Goal: Transaction & Acquisition: Obtain resource

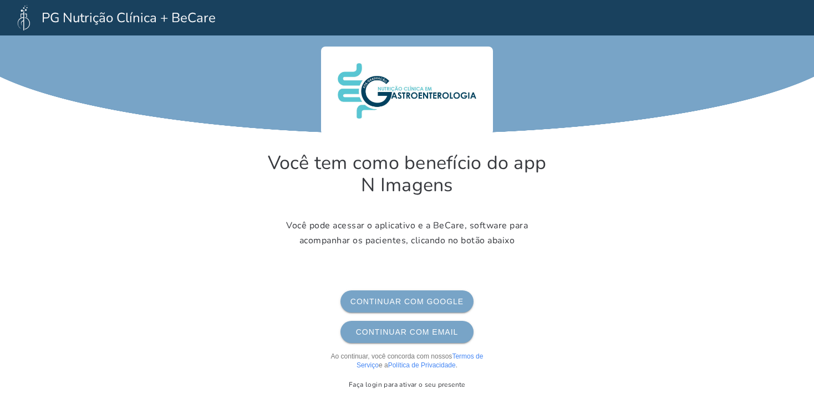
click at [432, 303] on span "Continuar com Google" at bounding box center [406, 301] width 115 height 9
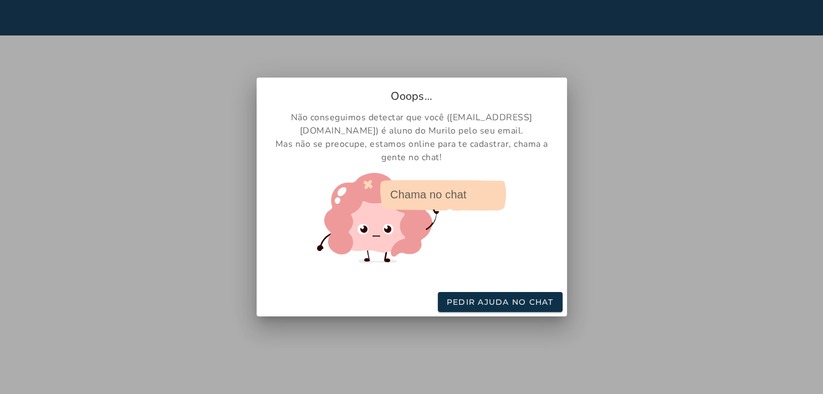
click at [436, 194] on img at bounding box center [411, 218] width 189 height 90
click at [0, 0] on slot "Pedir ajuda no chat" at bounding box center [0, 0] width 0 height 0
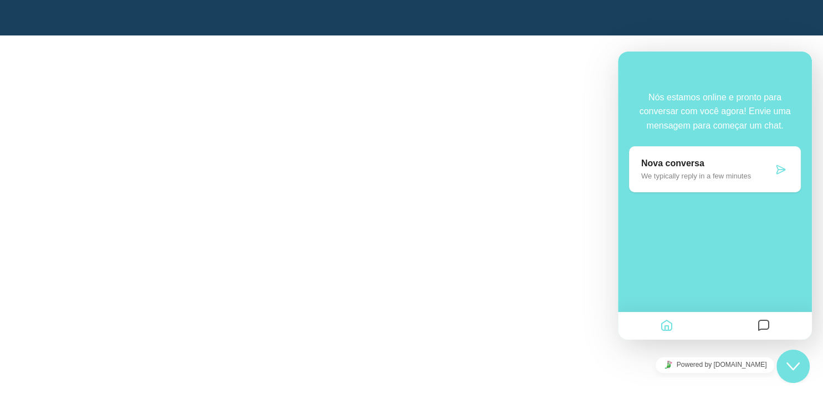
click at [783, 175] on icon at bounding box center [781, 169] width 11 height 11
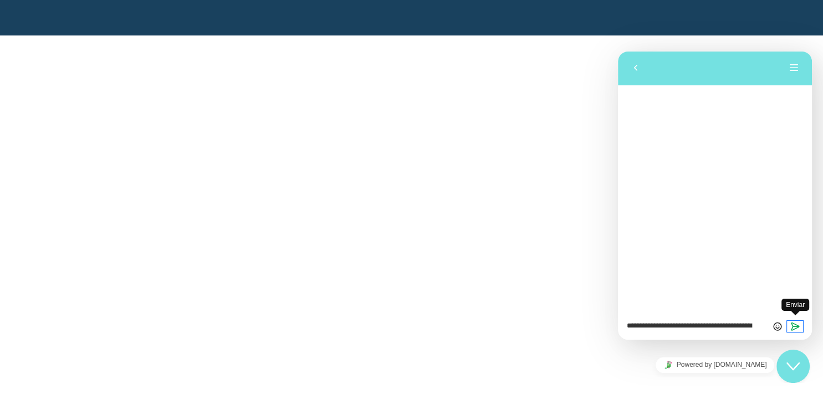
click at [794, 327] on icon "Enviar" at bounding box center [796, 327] width 10 height 10
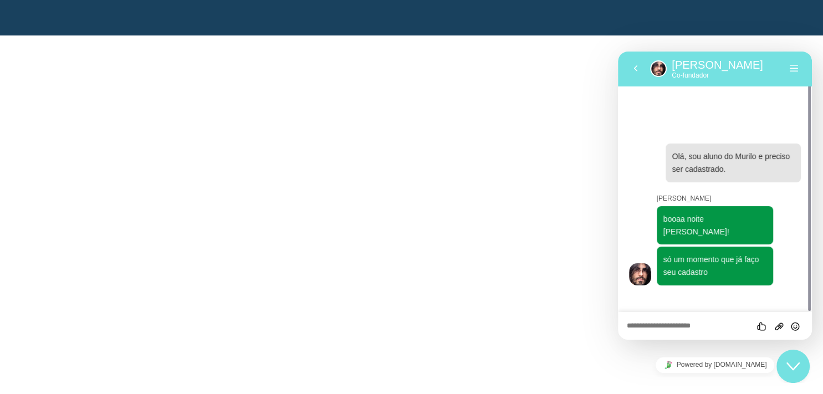
click at [618, 52] on textarea at bounding box center [618, 52] width 0 height 0
type textarea "**"
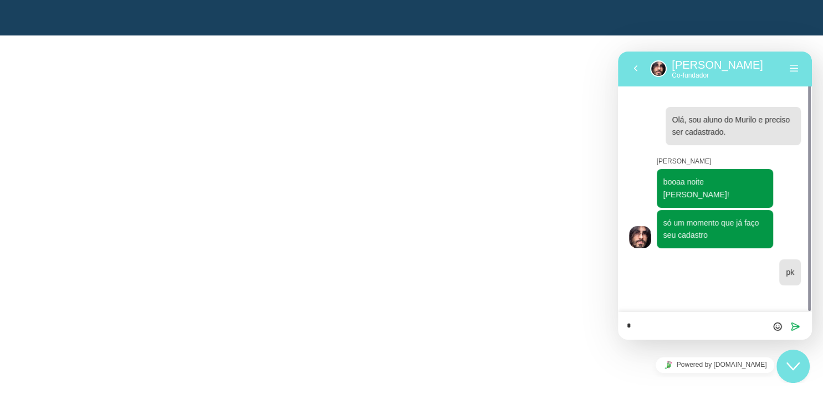
type textarea "**"
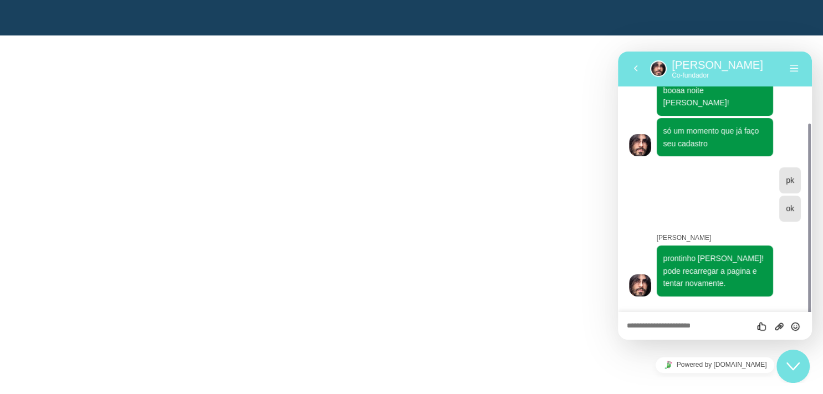
scroll to position [62, 0]
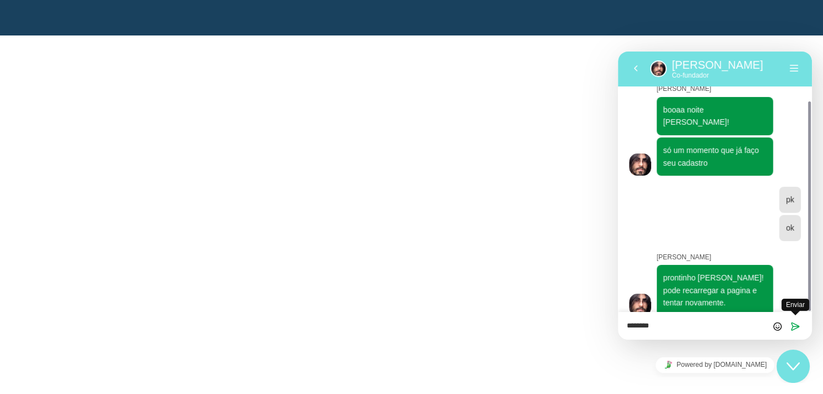
type textarea "********"
click at [800, 325] on icon "Enviar" at bounding box center [796, 327] width 10 height 10
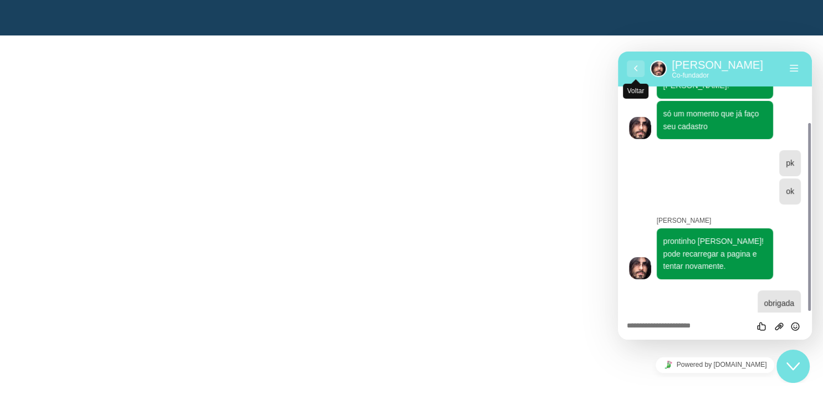
click at [634, 68] on button "Voltar" at bounding box center [636, 68] width 18 height 17
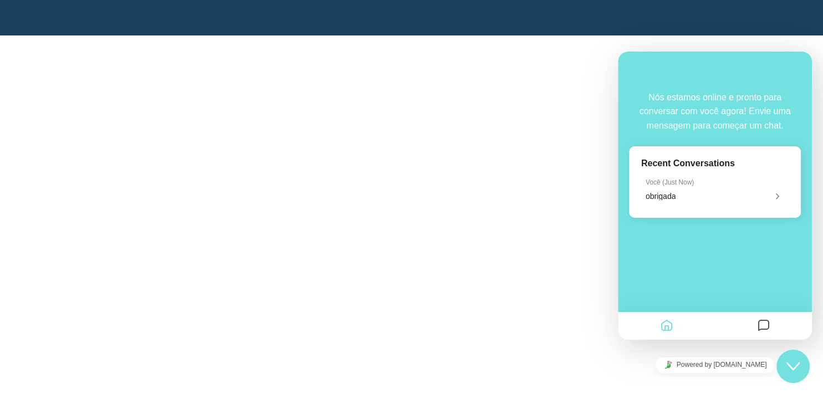
click at [378, 228] on section "Não conseguimos detectar que você ( anna.paula.nutry@gmail.com ) é aluno do Mur…" at bounding box center [411, 207] width 823 height 344
click at [790, 366] on icon "Chat widget" at bounding box center [793, 367] width 13 height 8
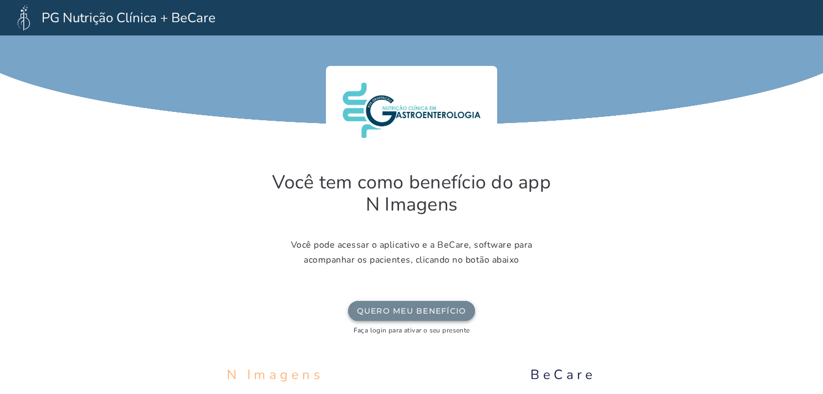
click at [0, 0] on slot "Quero meu benefício" at bounding box center [0, 0] width 0 height 0
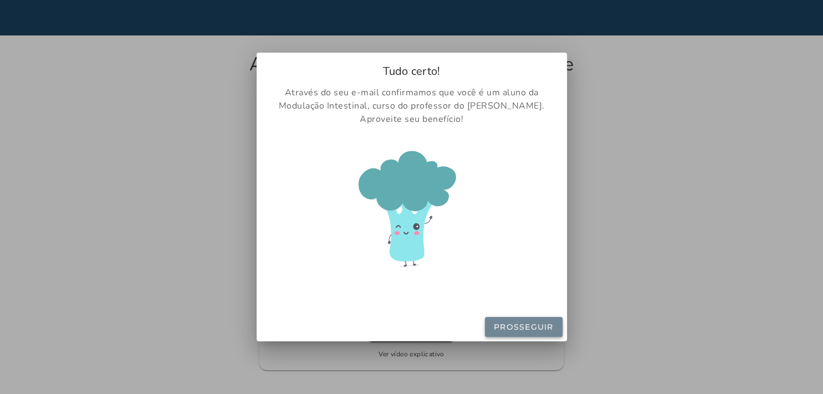
click at [0, 0] on slot "Prosseguir" at bounding box center [0, 0] width 0 height 0
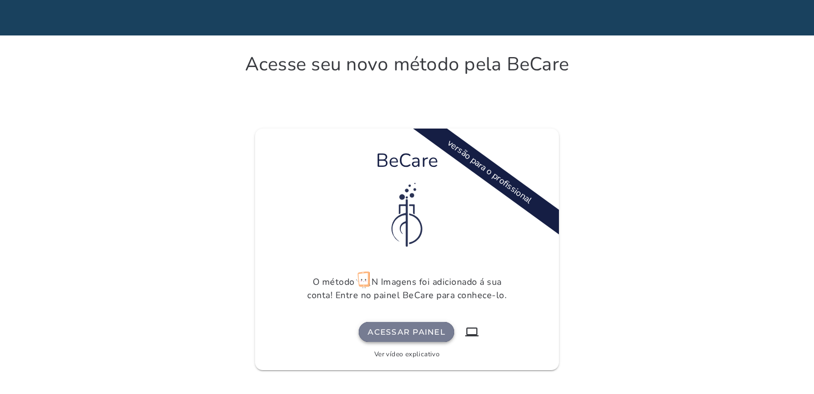
click at [0, 0] on slot "Acessar painel" at bounding box center [0, 0] width 0 height 0
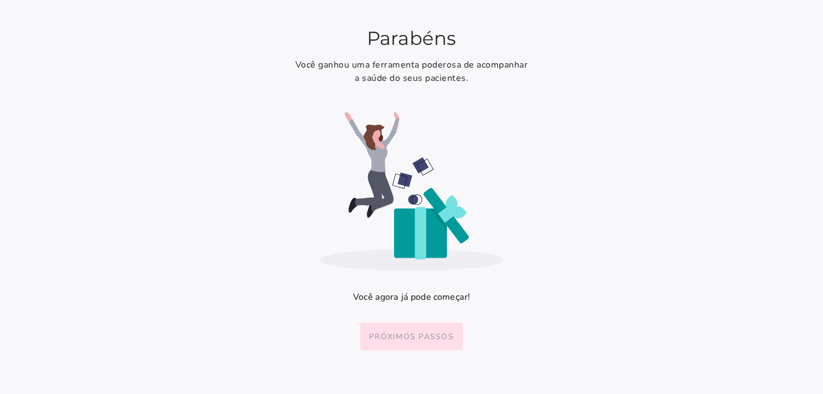
click at [0, 0] on slot "Próximos passos" at bounding box center [0, 0] width 0 height 0
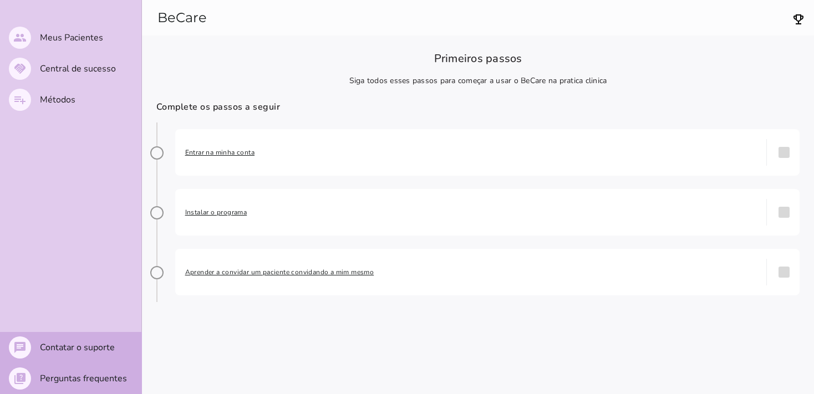
click at [208, 156] on span "Entrar na minha conta" at bounding box center [471, 152] width 572 height 11
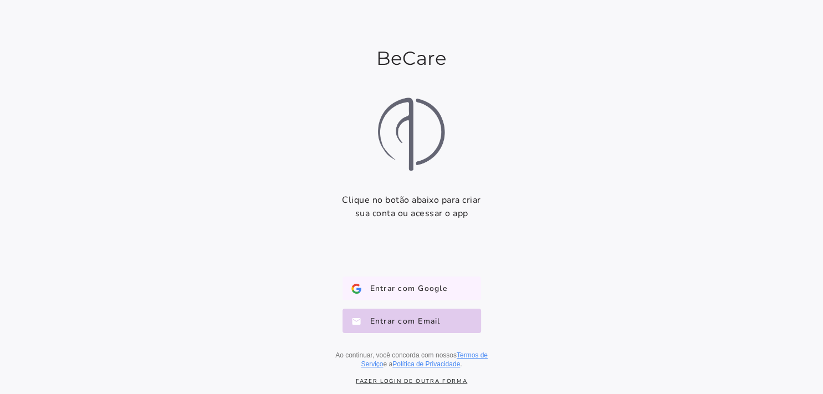
click at [390, 287] on span "Entrar com Google" at bounding box center [405, 288] width 86 height 11
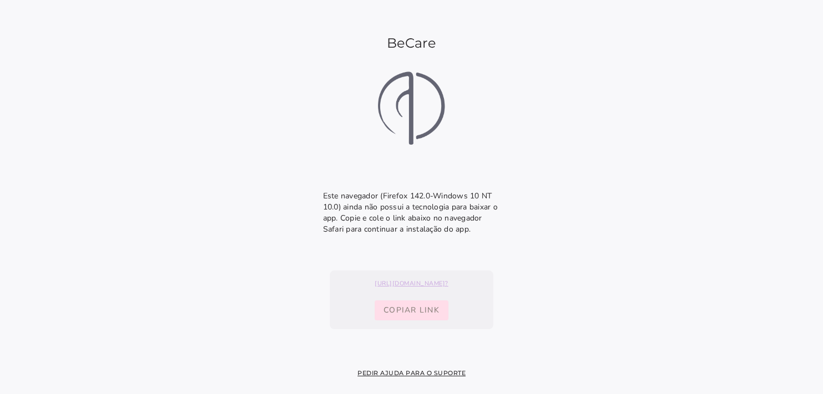
click at [410, 314] on span "Copiar link" at bounding box center [412, 310] width 56 height 11
click at [423, 284] on link "[URL][DOMAIN_NAME]?" at bounding box center [411, 283] width 159 height 9
